Goal: Browse casually: Explore the website without a specific task or goal

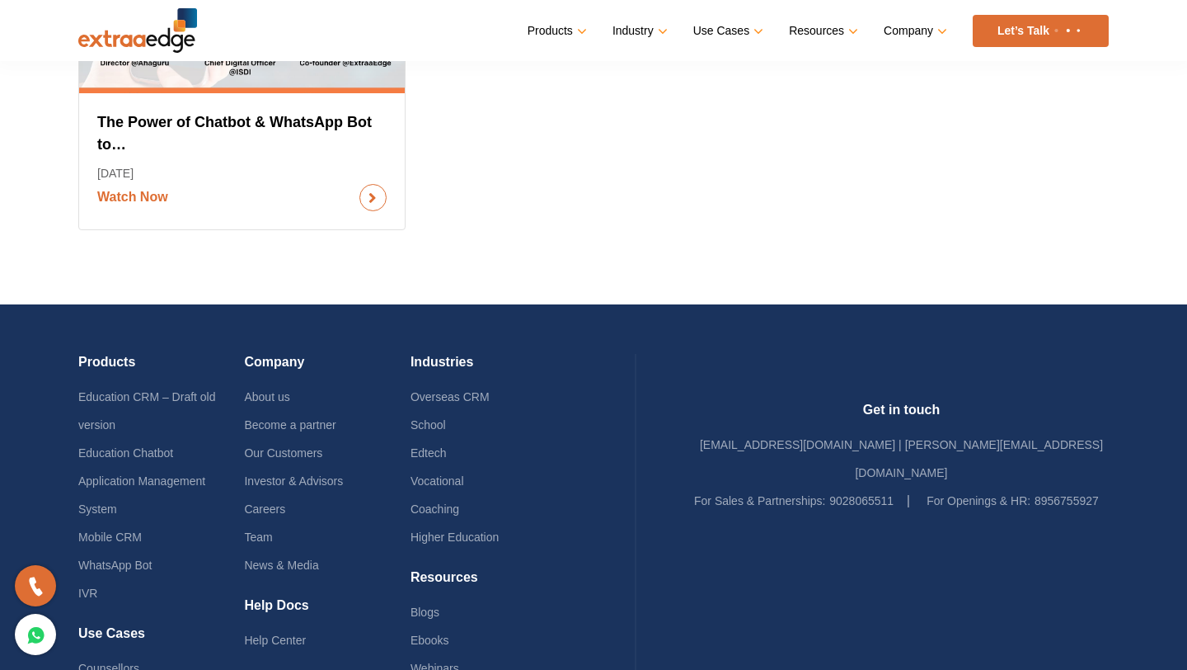
scroll to position [2566, 0]
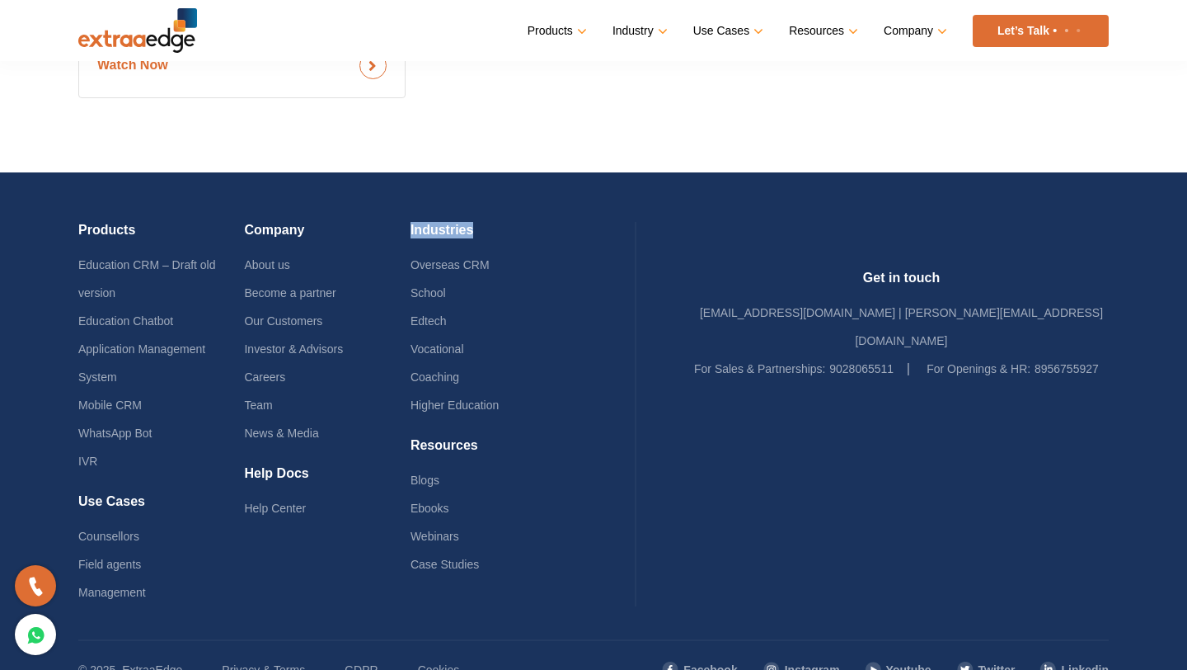
drag, startPoint x: 441, startPoint y: 229, endPoint x: 504, endPoint y: 233, distance: 62.8
click at [504, 233] on h4 "Industries" at bounding box center [494, 236] width 166 height 29
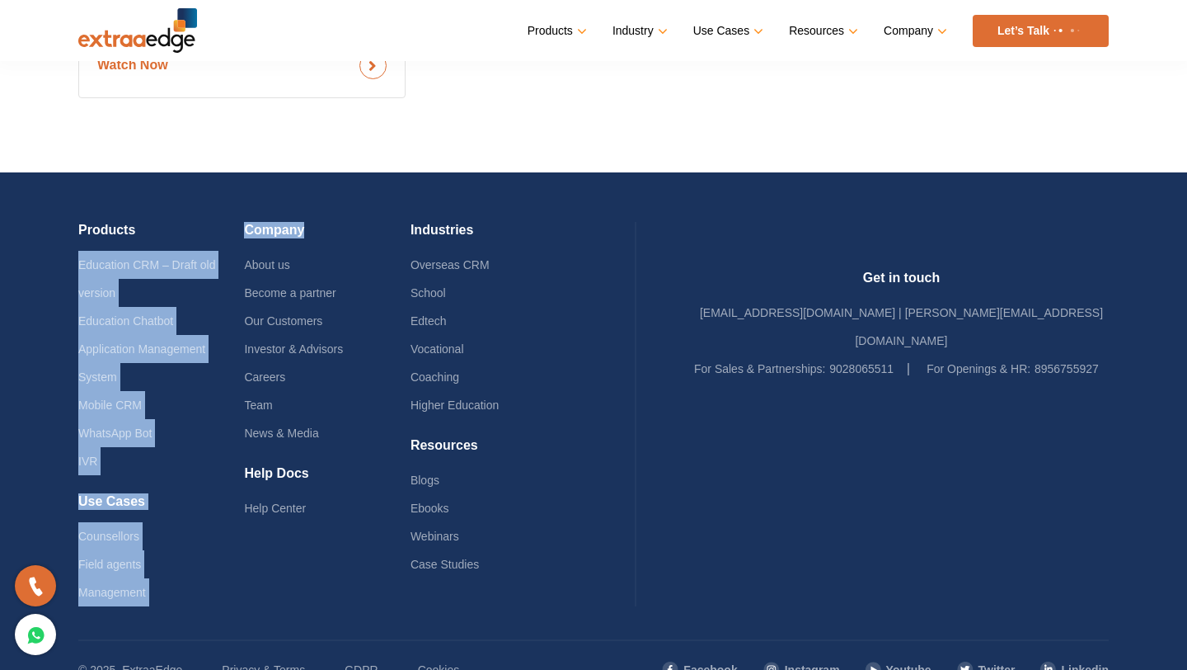
drag, startPoint x: 259, startPoint y: 227, endPoint x: 329, endPoint y: 234, distance: 70.5
click at [329, 234] on div "Products Education CRM – Draft old version Education Chatbot Application Manage…" at bounding box center [357, 414] width 558 height 384
click at [329, 234] on h4 "Company" at bounding box center [327, 236] width 166 height 29
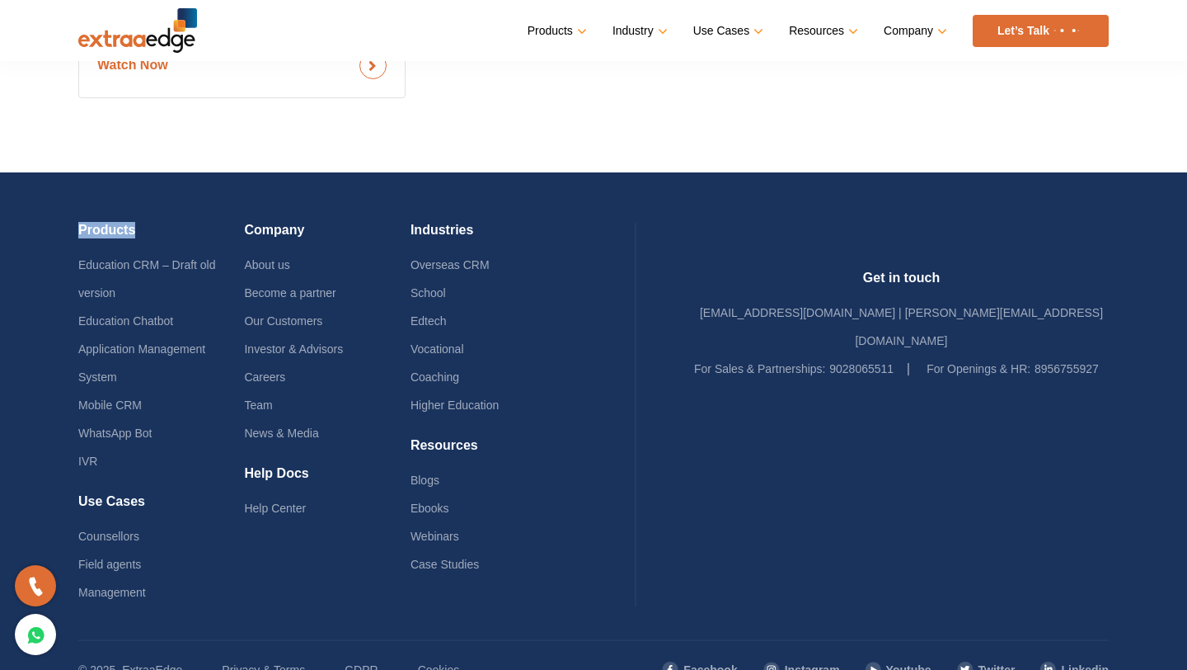
drag, startPoint x: 81, startPoint y: 227, endPoint x: 157, endPoint y: 245, distance: 78.8
click at [157, 244] on h4 "Products" at bounding box center [161, 236] width 166 height 29
drag, startPoint x: 79, startPoint y: 442, endPoint x: 179, endPoint y: 456, distance: 100.8
click at [179, 493] on h4 "Use Cases" at bounding box center [161, 507] width 166 height 29
drag, startPoint x: 261, startPoint y: 475, endPoint x: 338, endPoint y: 468, distance: 77.8
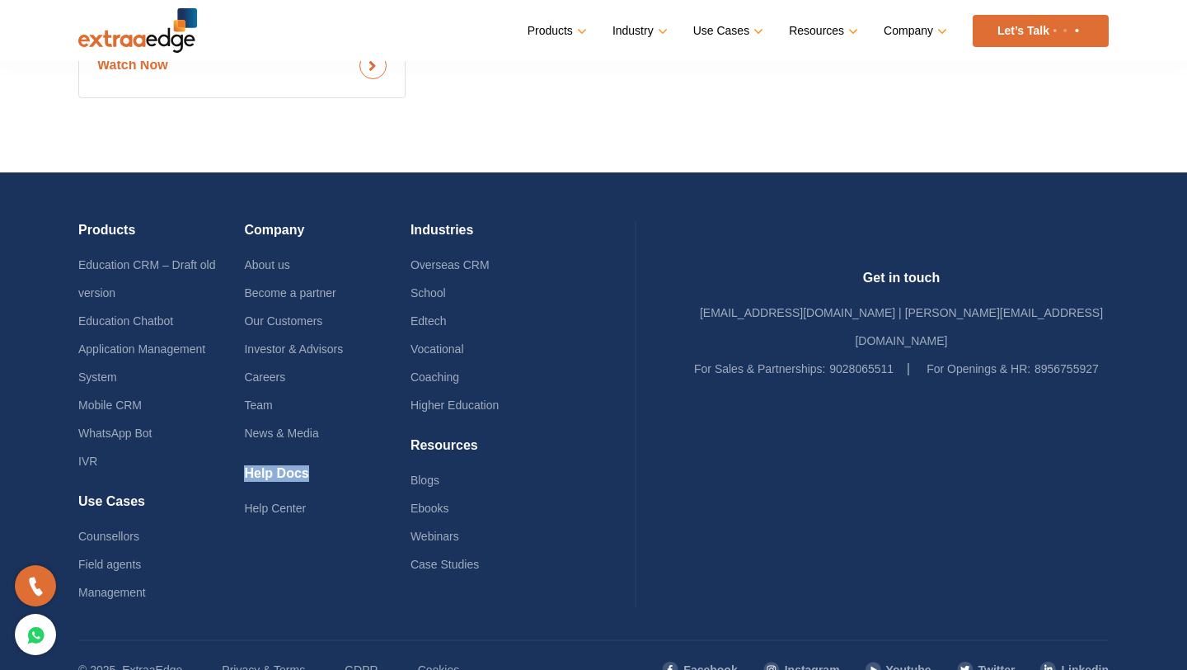
click at [339, 468] on h4 "Help Docs" at bounding box center [327, 479] width 166 height 29
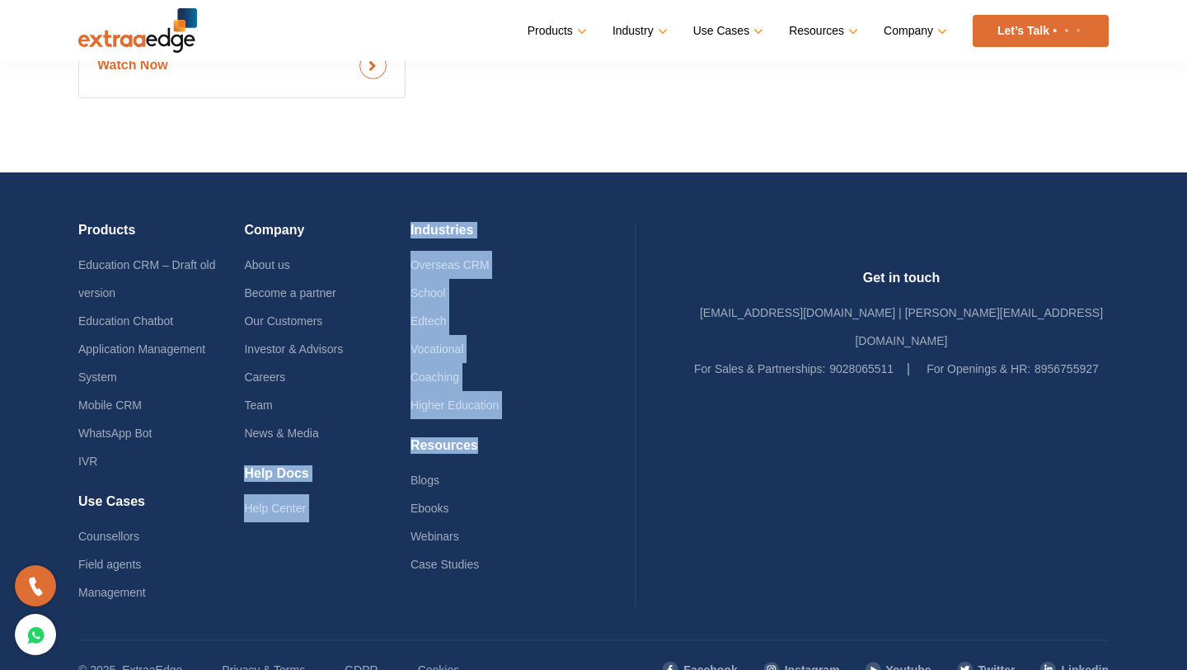
drag, startPoint x: 439, startPoint y: 440, endPoint x: 519, endPoint y: 446, distance: 80.2
click at [519, 446] on div "Products Education CRM – Draft old version Education Chatbot Application Manage…" at bounding box center [357, 414] width 558 height 384
click at [519, 446] on h4 "Resources" at bounding box center [494, 451] width 166 height 29
drag, startPoint x: 519, startPoint y: 446, endPoint x: 439, endPoint y: 446, distance: 80.0
click at [439, 446] on div "Products Education CRM – Draft old version Education Chatbot Application Manage…" at bounding box center [357, 414] width 558 height 384
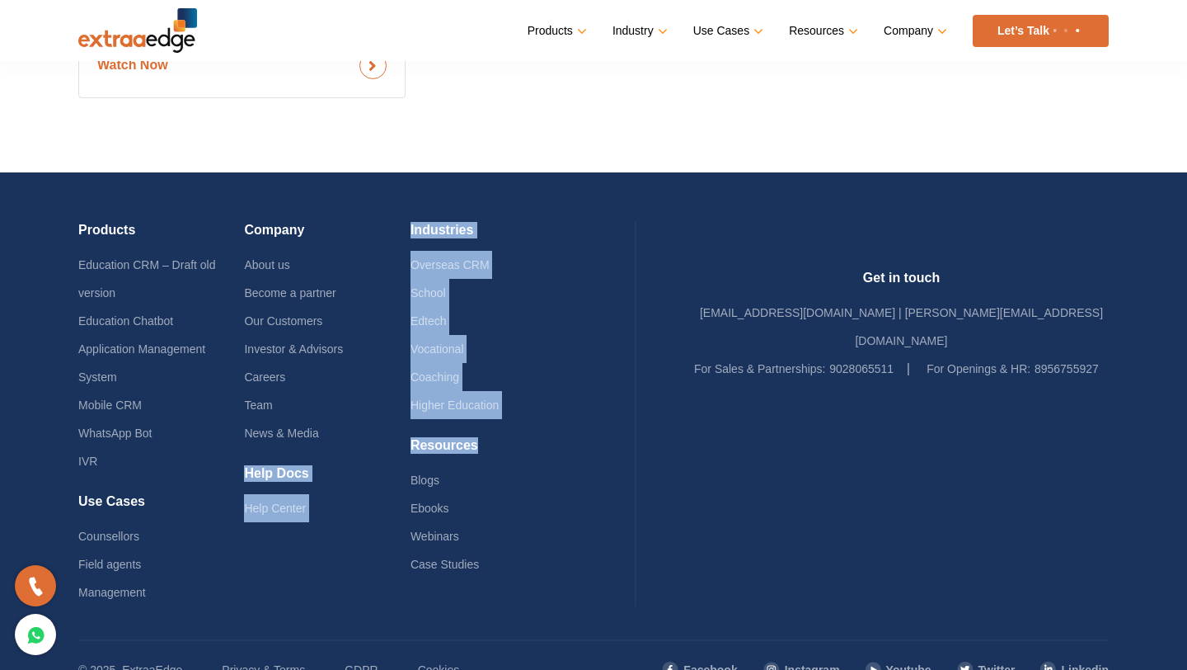
click at [410, 446] on div "Company About us Become a partner Our Customers Investor & Advisors Careers Tea…" at bounding box center [327, 343] width 166 height 243
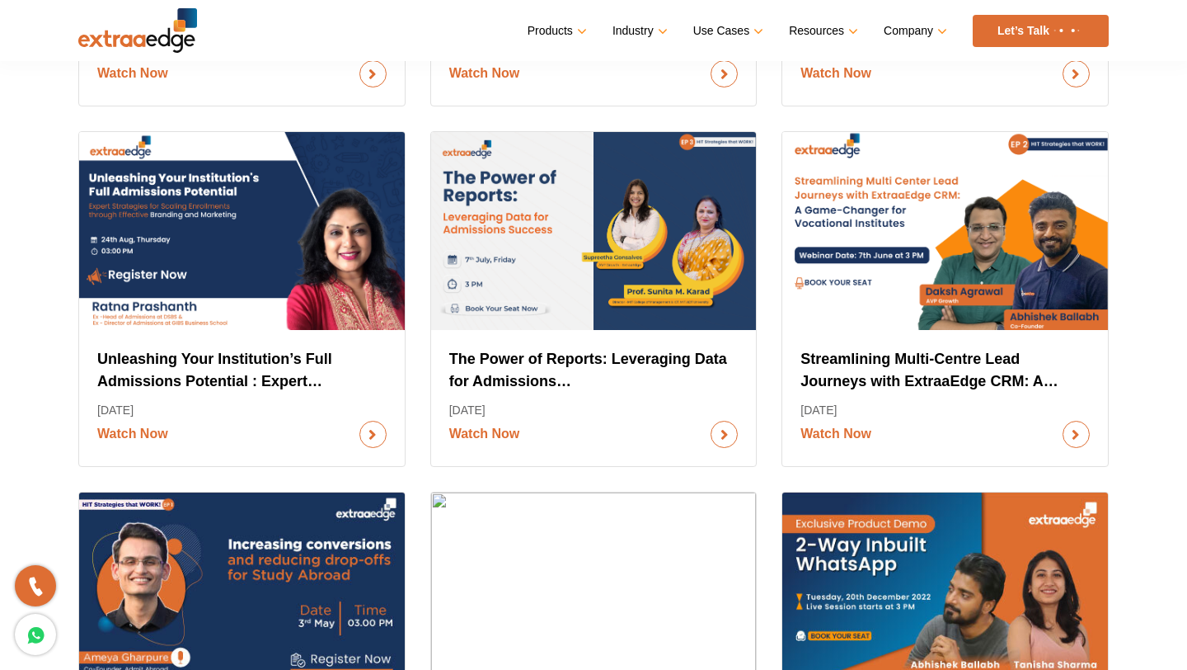
scroll to position [0, 0]
